Goal: Task Accomplishment & Management: Manage account settings

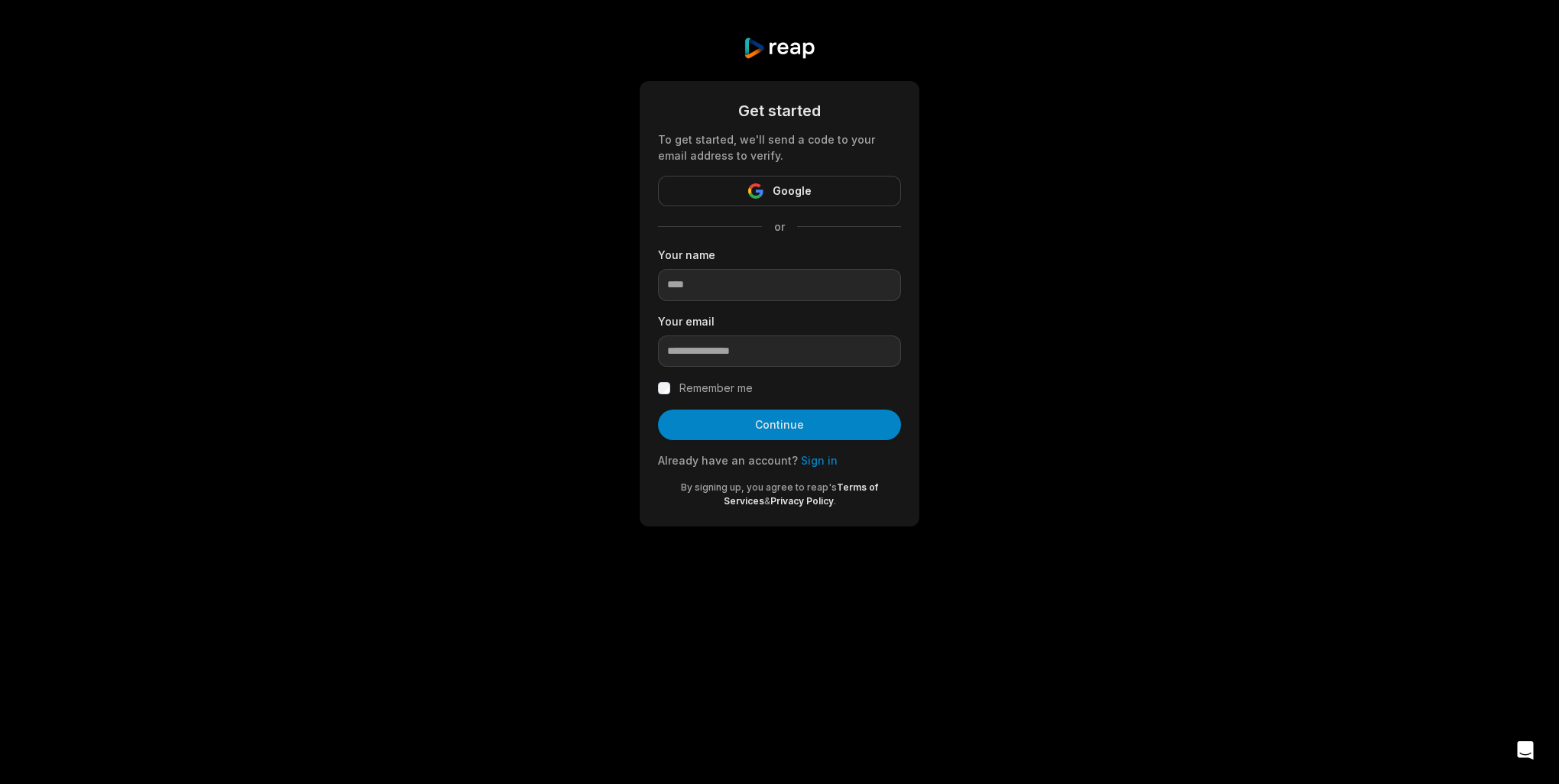
click at [0, 563] on com-1password-button at bounding box center [0, 563] width 0 height 0
click at [1114, 182] on div "Get started To get started, we'll send a code to your email address to verify. …" at bounding box center [779, 282] width 1559 height 563
click at [811, 271] on input at bounding box center [779, 285] width 243 height 32
click at [874, 94] on div "Get started To get started, we'll send a code to your email address to verify. …" at bounding box center [780, 303] width 280 height 445
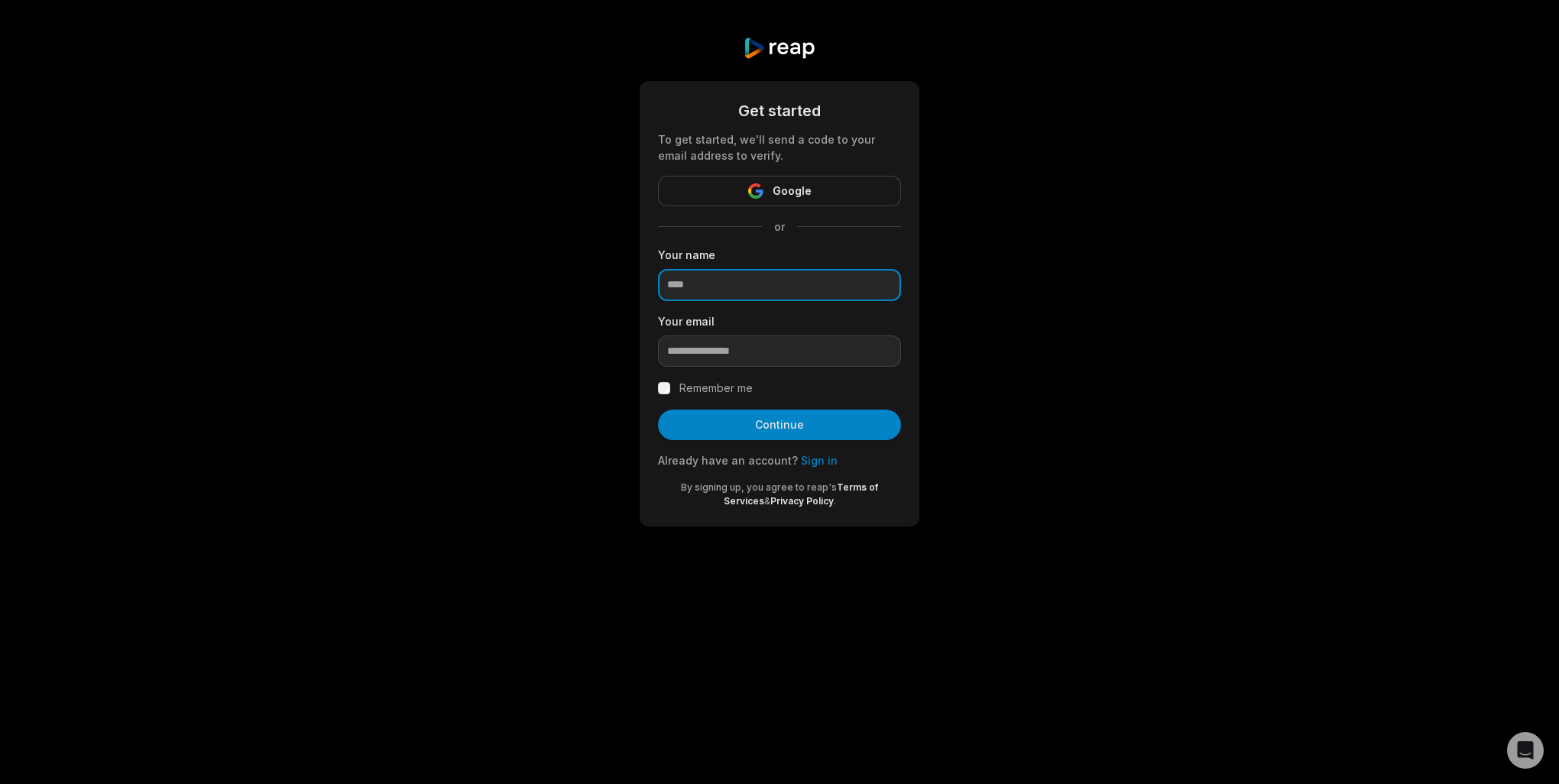
click at [817, 269] on input at bounding box center [779, 285] width 243 height 32
type input "**********"
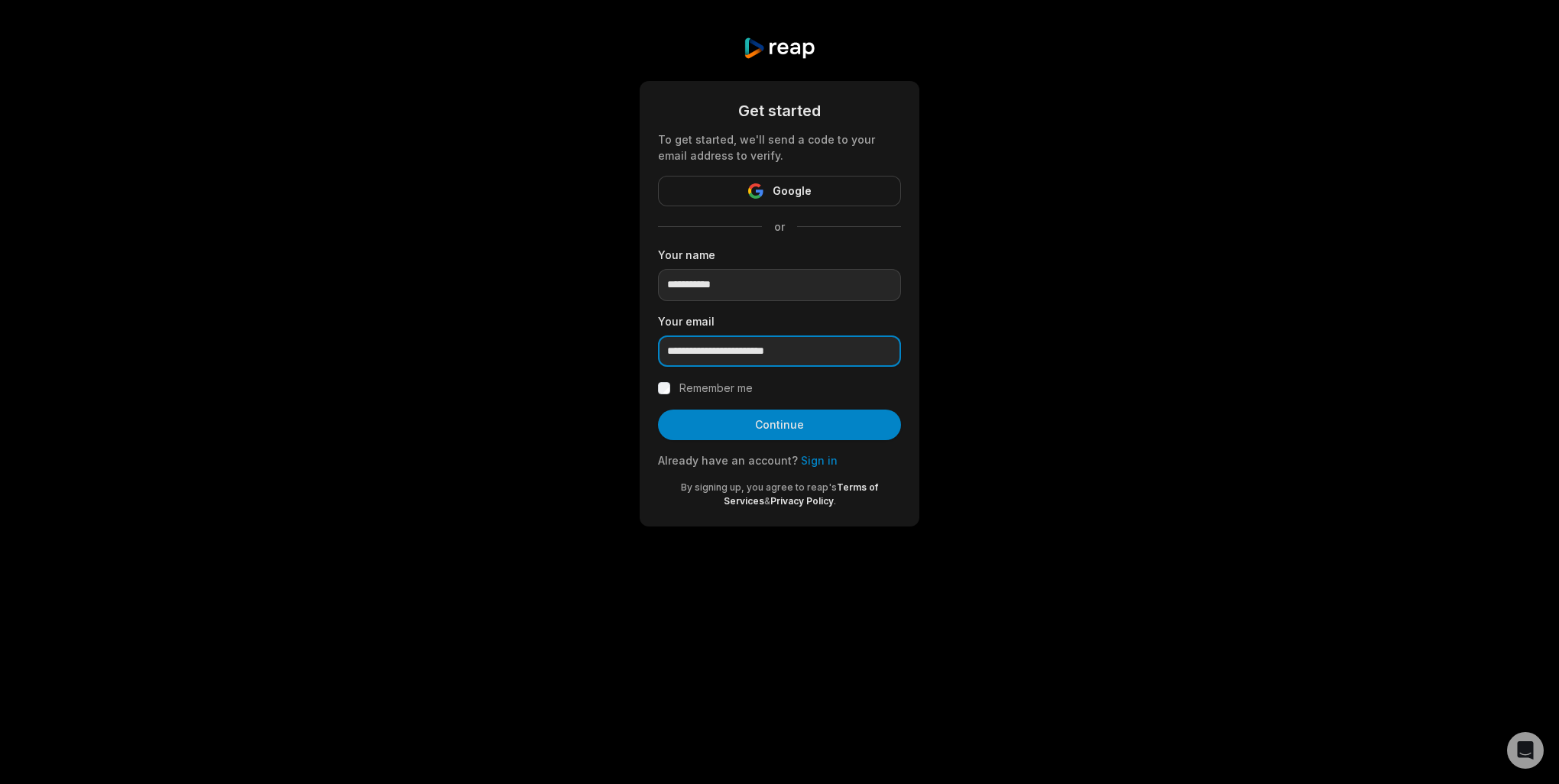
type input "**********"
click at [658, 410] on button "Continue" at bounding box center [779, 425] width 243 height 30
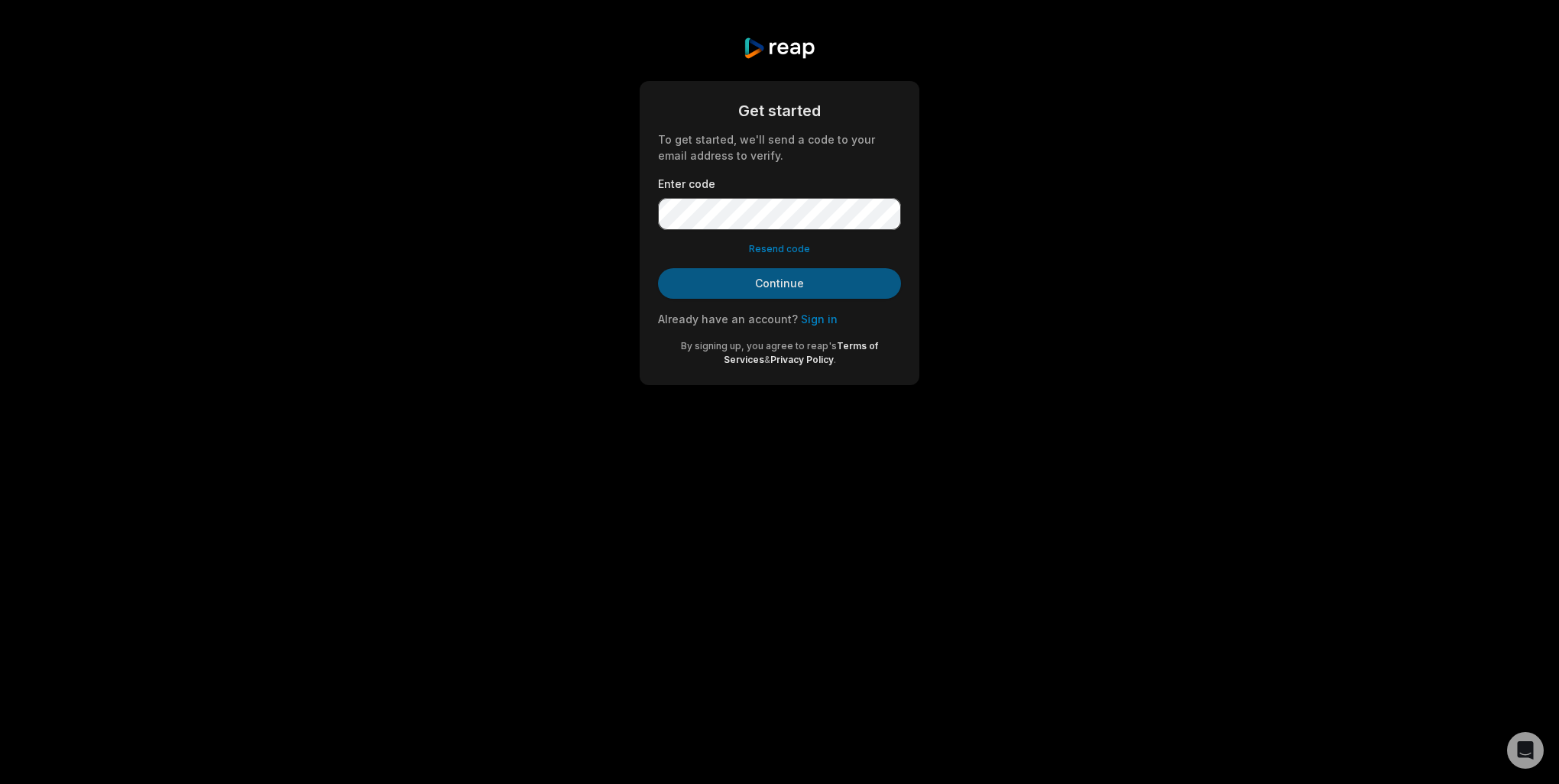
click at [767, 282] on button "Continue" at bounding box center [779, 283] width 243 height 30
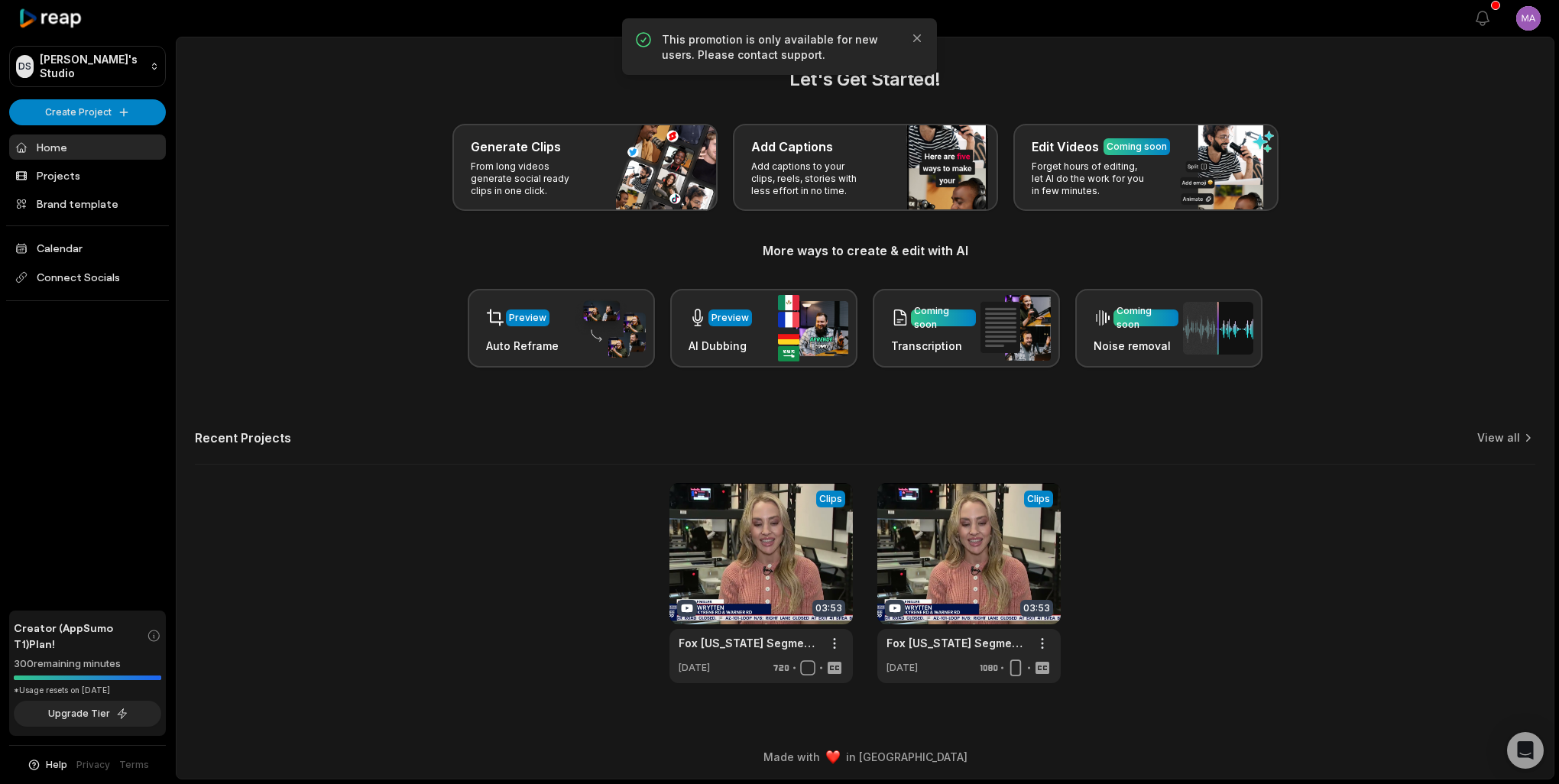
click at [907, 41] on div "This promotion is only available for new users. Please contact support. Close" at bounding box center [779, 46] width 290 height 32
click at [923, 34] on icon "button" at bounding box center [917, 38] width 15 height 15
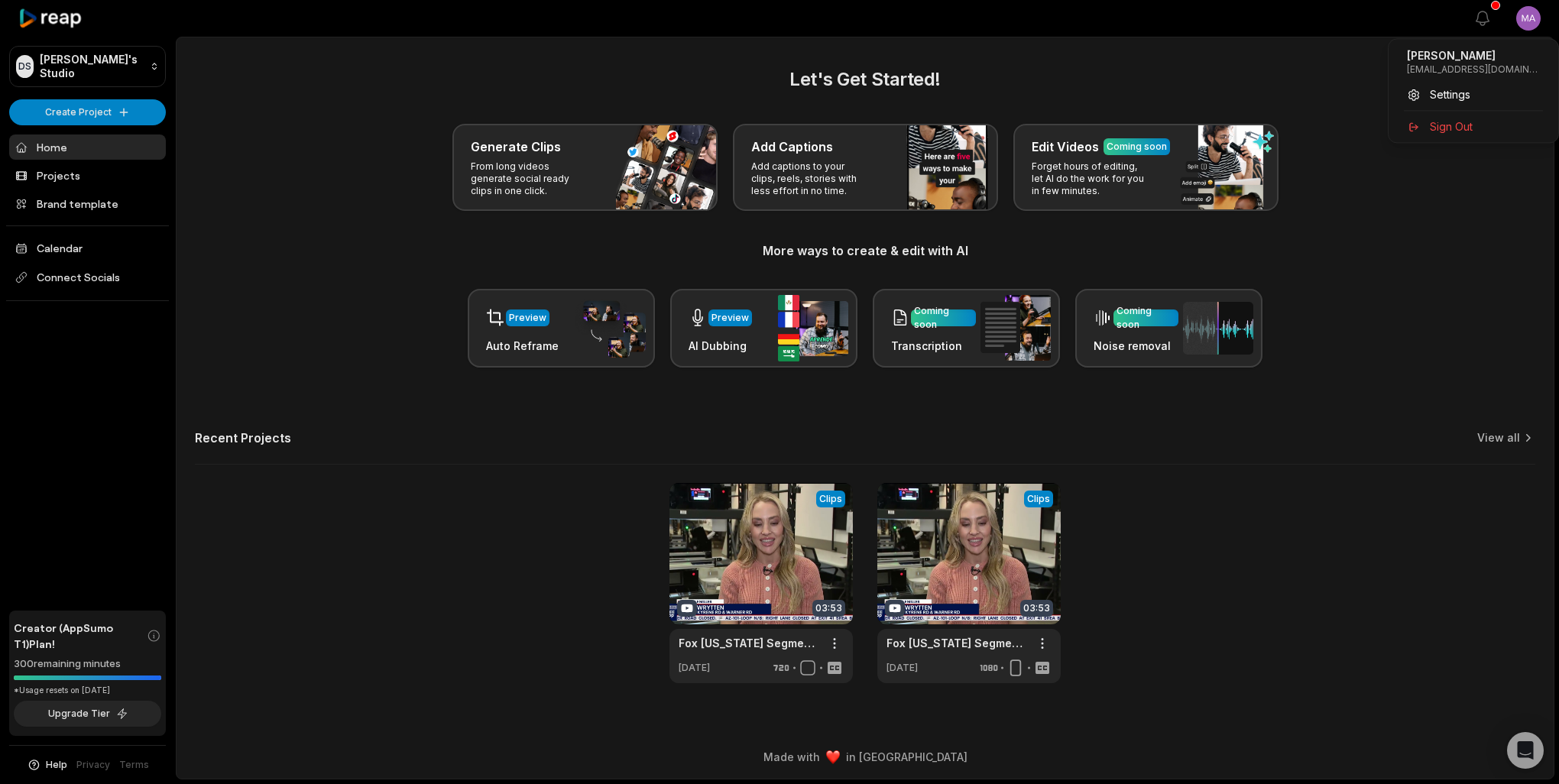
click at [1535, 14] on html "DS [PERSON_NAME]'s Studio Create Project Home Projects Brand template Calendar …" at bounding box center [779, 392] width 1559 height 784
click at [1447, 99] on span "Settings" at bounding box center [1450, 94] width 40 height 16
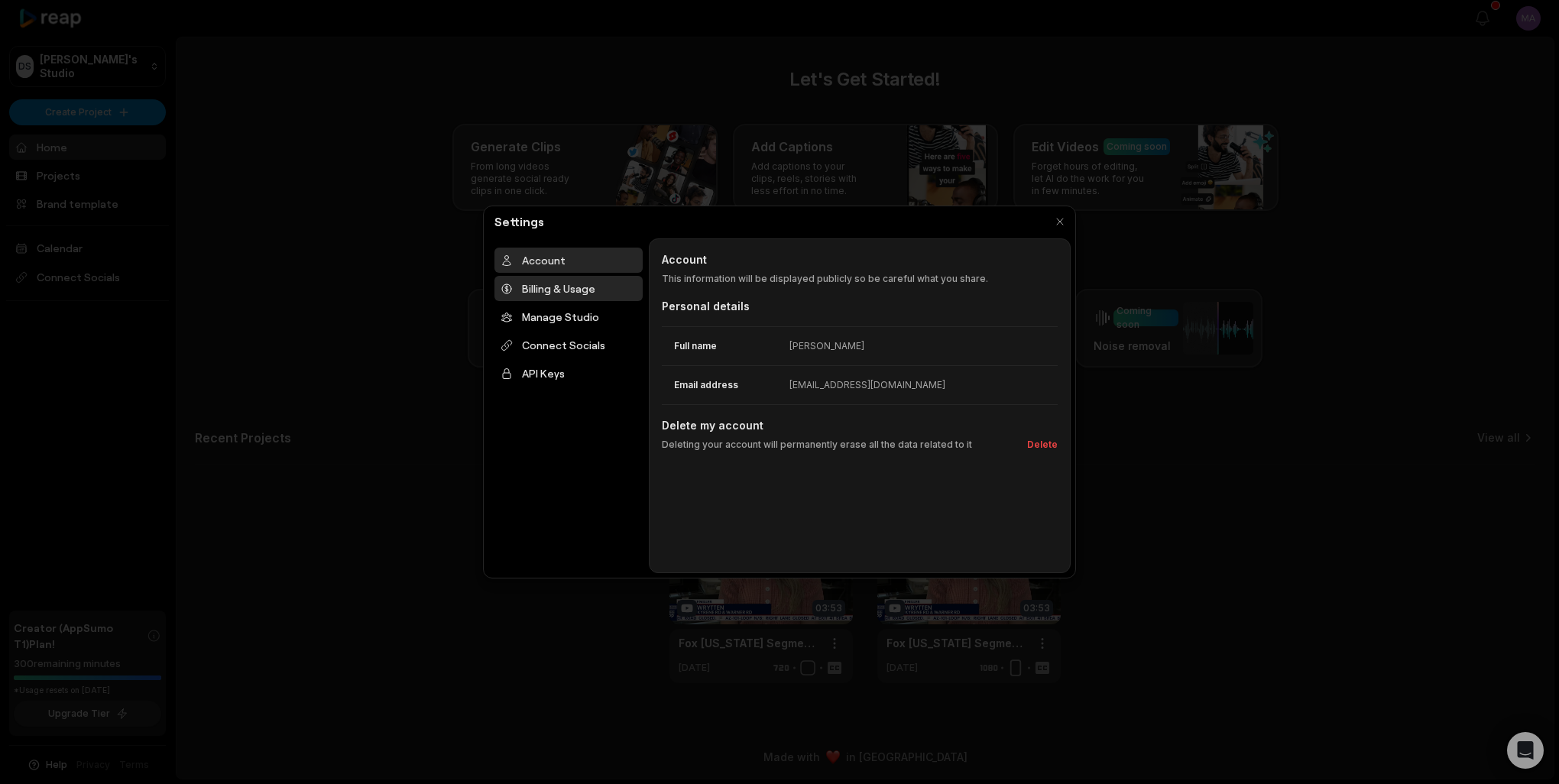
click at [566, 288] on div "Billing & Usage" at bounding box center [568, 288] width 148 height 25
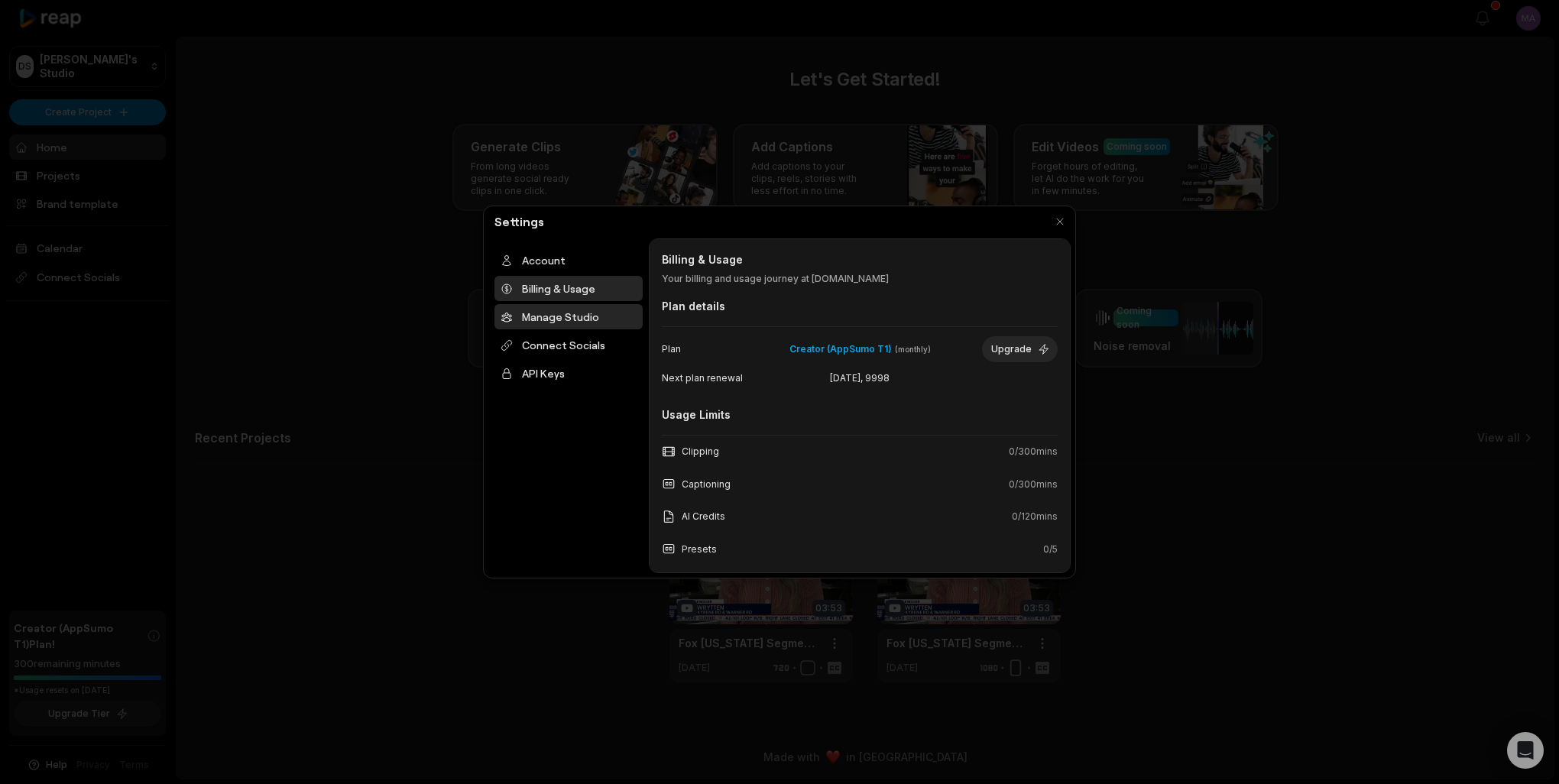
click at [558, 313] on div "Manage Studio" at bounding box center [568, 317] width 148 height 25
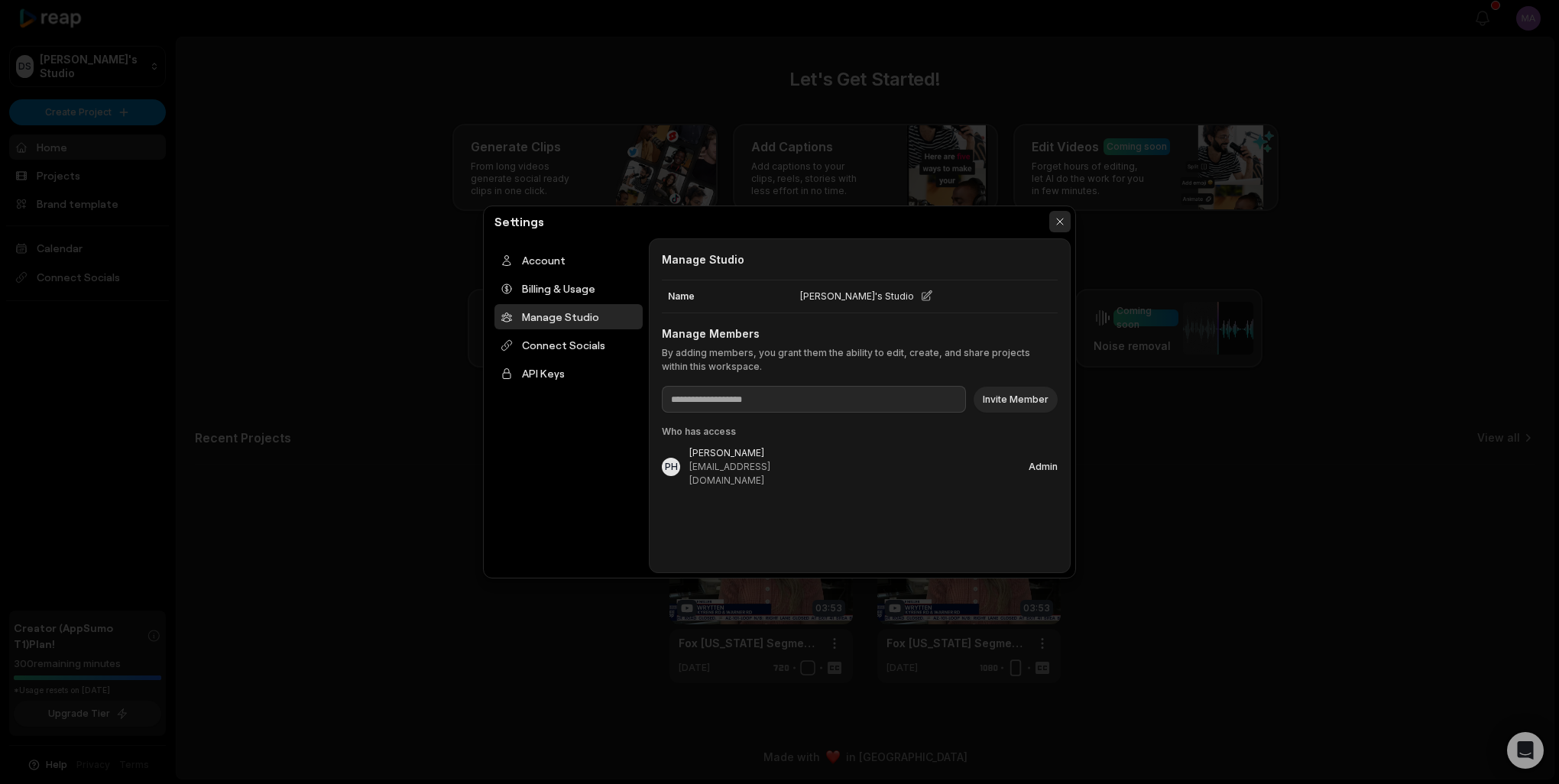
click at [1065, 224] on button "button" at bounding box center [1059, 221] width 21 height 21
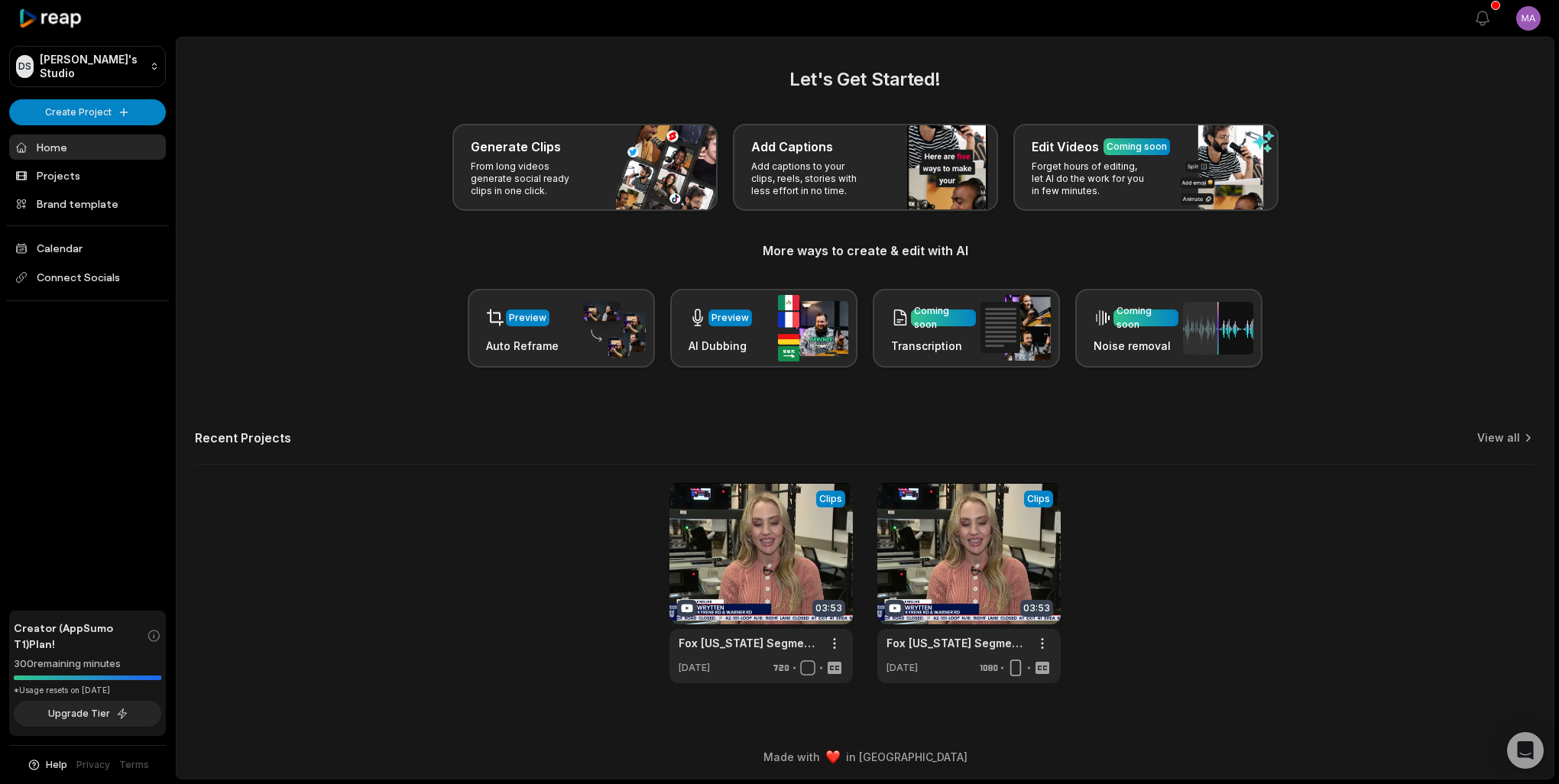
click at [1535, 24] on html "DS [PERSON_NAME]'s Studio Create Project Home Projects Brand template Calendar …" at bounding box center [779, 392] width 1559 height 784
click at [1452, 94] on span "Settings" at bounding box center [1450, 94] width 40 height 16
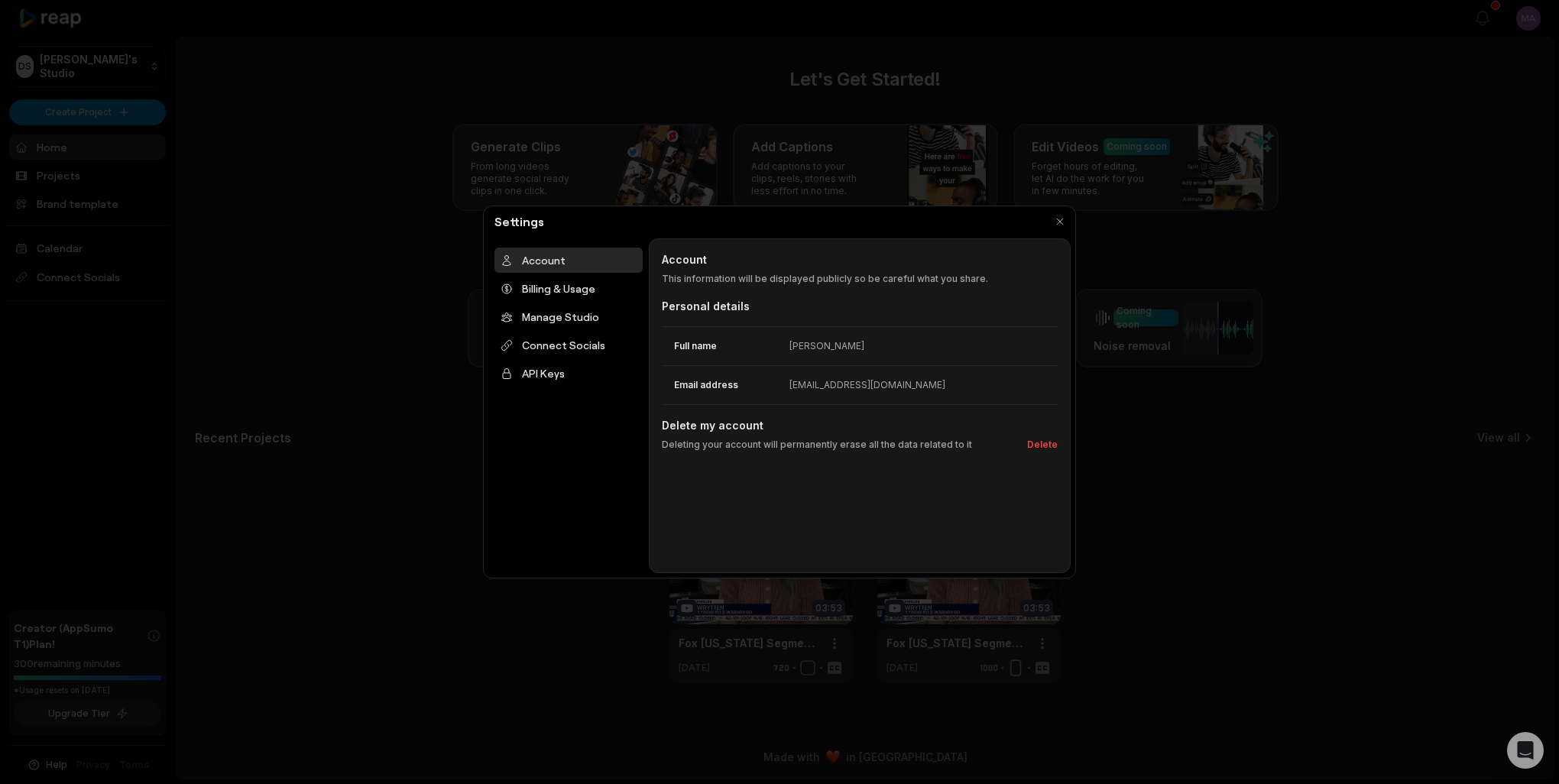
click at [526, 262] on div "Account" at bounding box center [568, 260] width 148 height 25
click at [820, 340] on div "[PERSON_NAME]" at bounding box center [826, 346] width 75 height 13
click at [220, 204] on div at bounding box center [779, 392] width 1559 height 784
